Goal: Check status: Check status

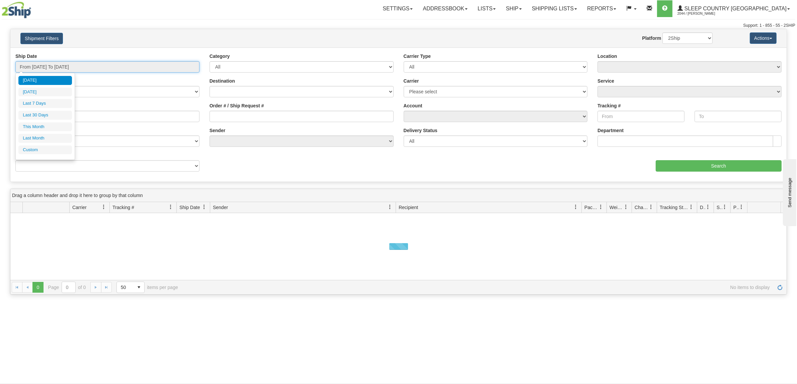
click at [82, 62] on input "From [DATE] To [DATE]" at bounding box center [107, 66] width 184 height 11
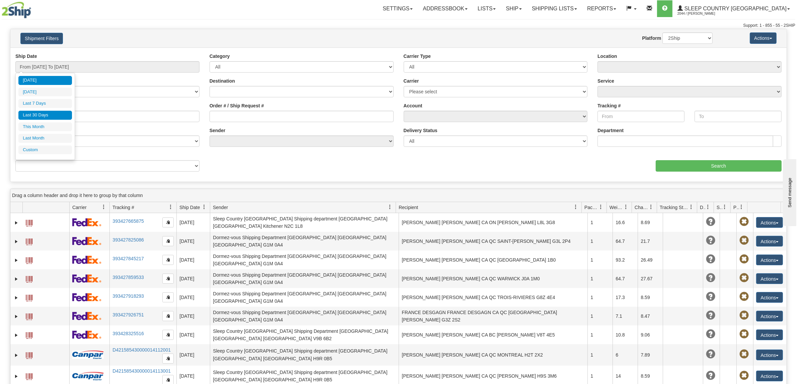
click at [51, 114] on li "Last 30 Days" at bounding box center [45, 115] width 54 height 9
type input "From [DATE] To [DATE]"
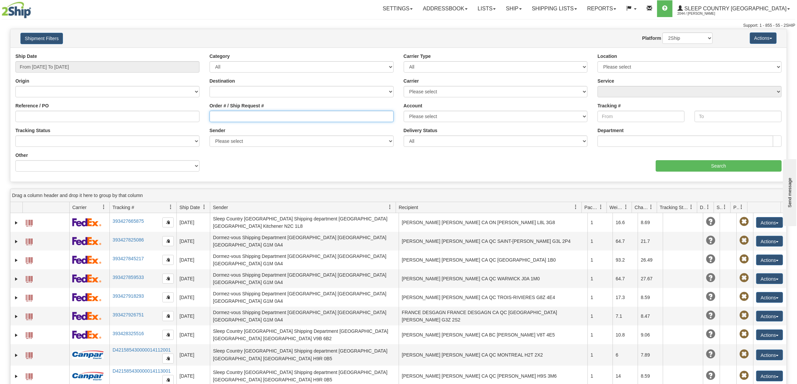
drag, startPoint x: 324, startPoint y: 119, endPoint x: 349, endPoint y: 121, distance: 24.5
click at [325, 119] on input "Order # / Ship Request #" at bounding box center [302, 116] width 184 height 11
paste input "9002I098099"
type input "9002I098099"
click at [693, 172] on input "Search" at bounding box center [719, 165] width 126 height 11
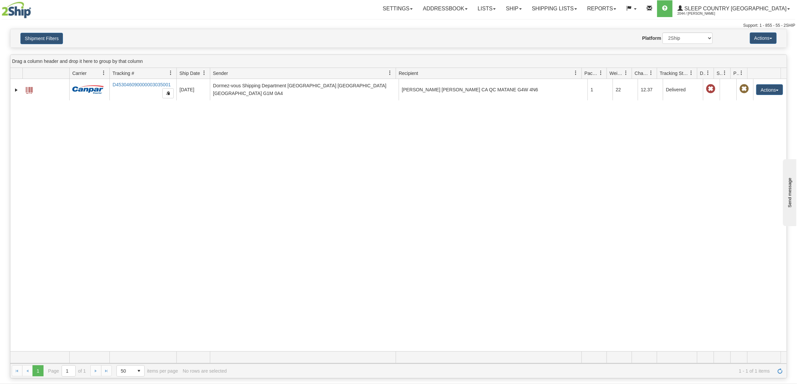
drag, startPoint x: 66, startPoint y: 171, endPoint x: 255, endPoint y: 141, distance: 191.3
click at [67, 171] on div "31621791 2044 D453046090000003035001 [DATE] [DATE] 12:40:58 PM Dormez-vous Ship…" at bounding box center [398, 215] width 777 height 273
